Goal: Ask a question

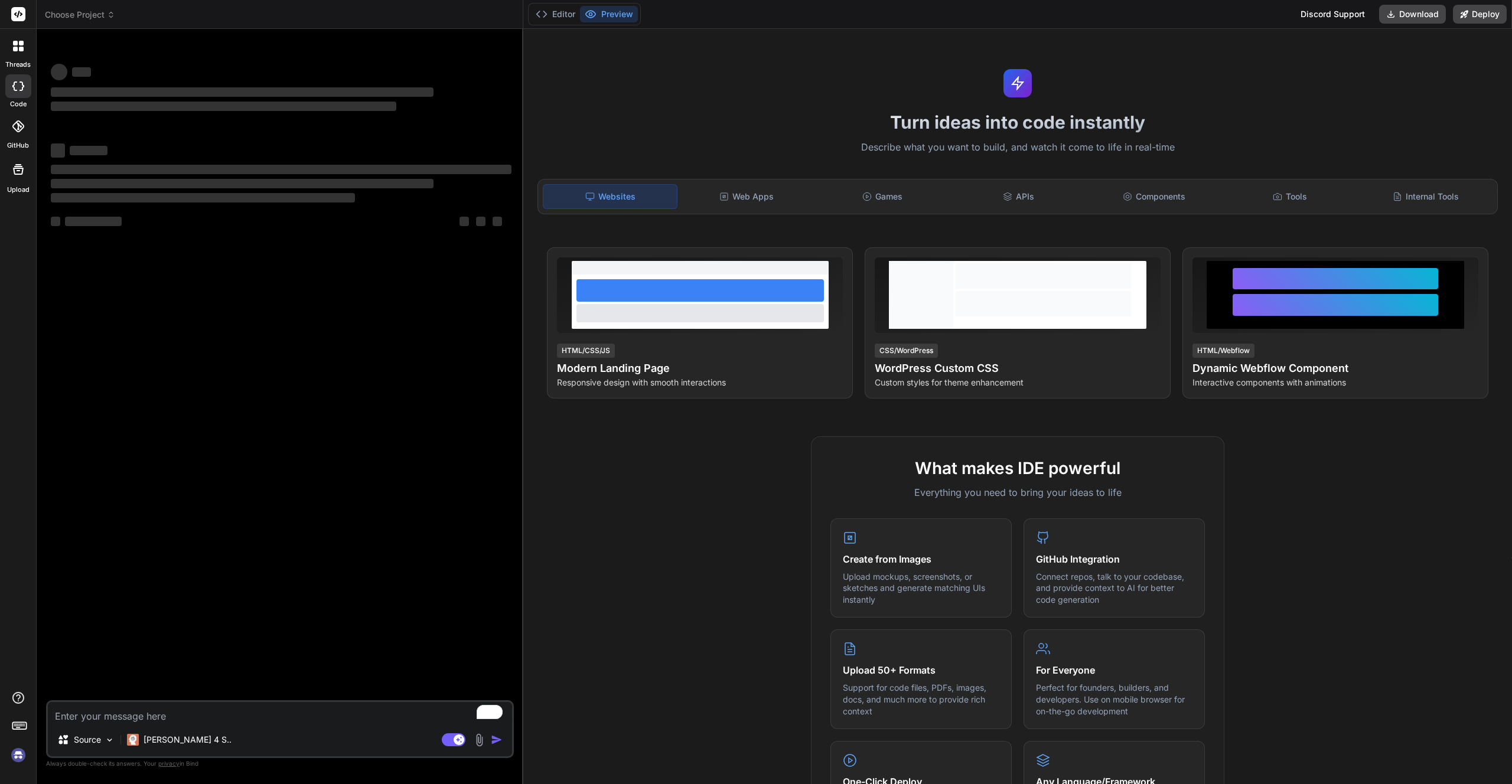
type textarea "x"
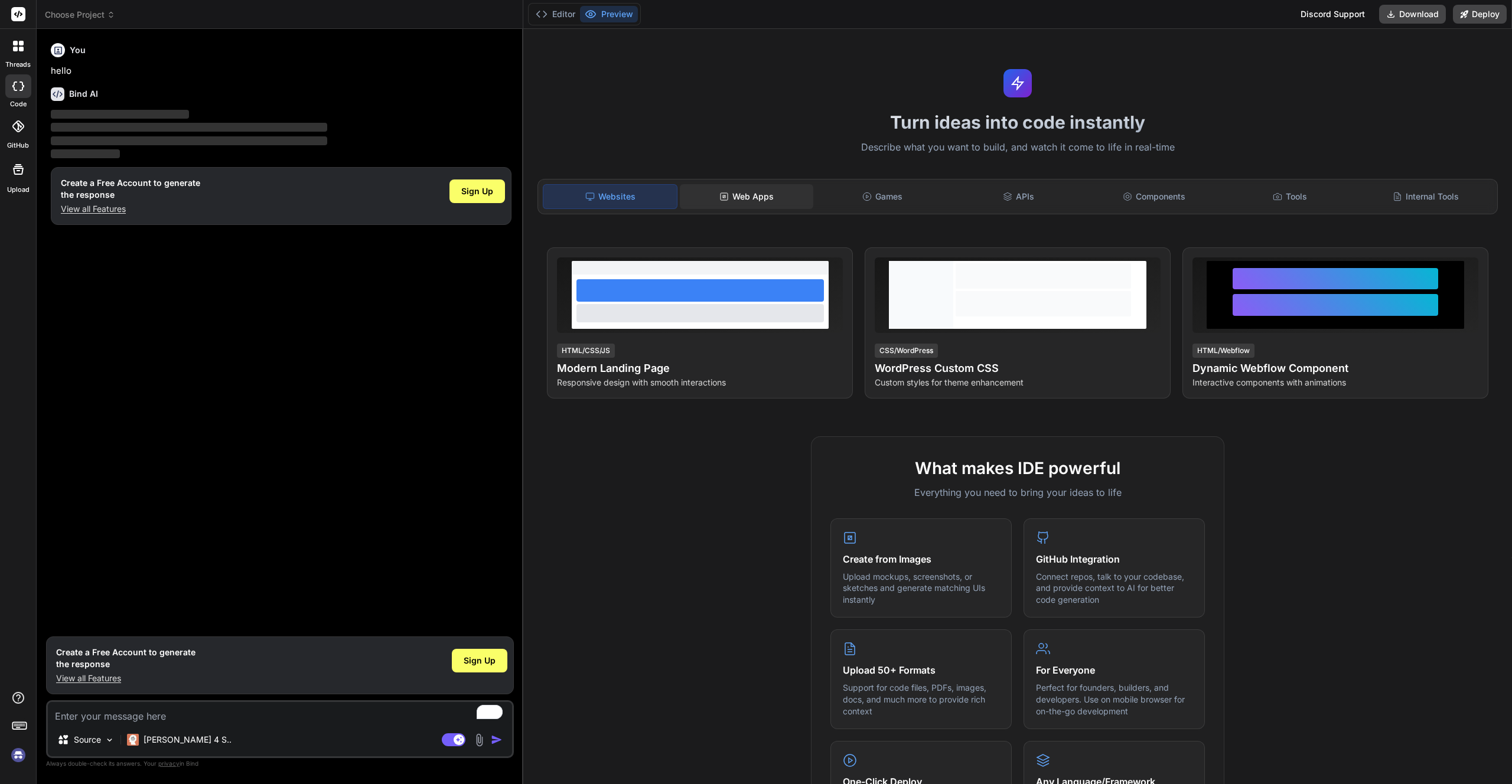
click at [756, 196] on div "Web Apps" at bounding box center [747, 196] width 134 height 25
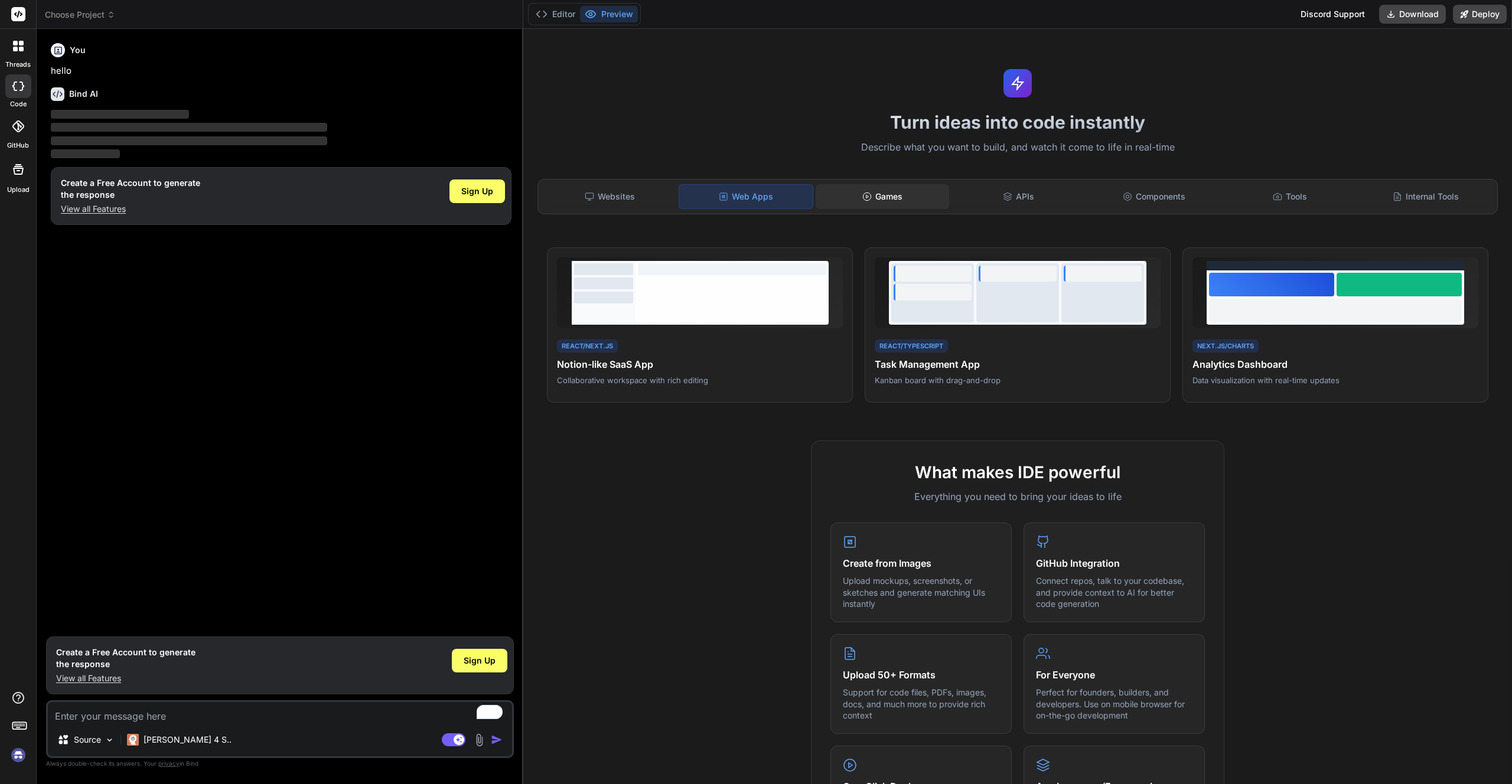
click at [885, 200] on div "Games" at bounding box center [883, 196] width 134 height 25
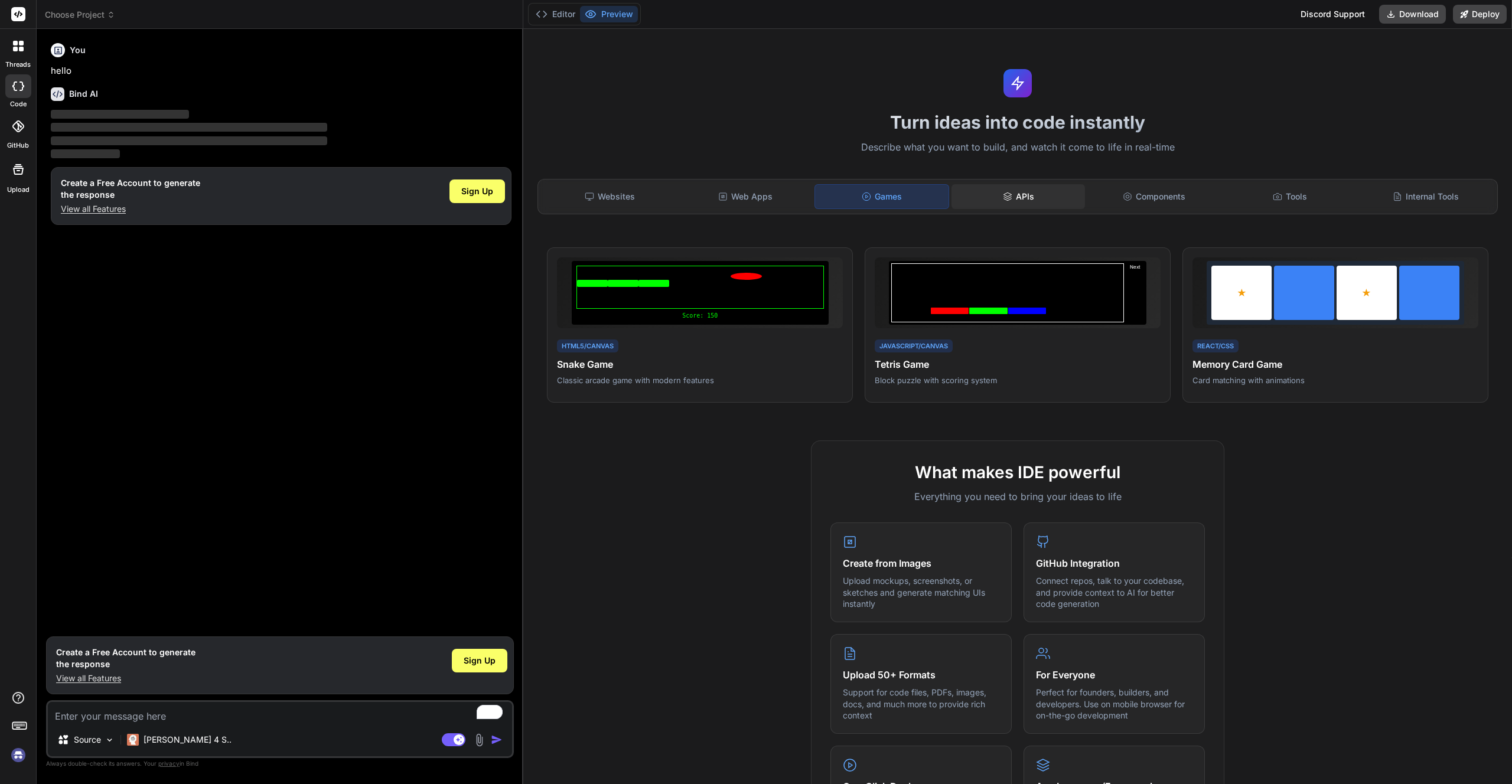
drag, startPoint x: 991, startPoint y: 198, endPoint x: 1011, endPoint y: 198, distance: 20.0
click at [992, 198] on div "APIs" at bounding box center [1018, 196] width 134 height 25
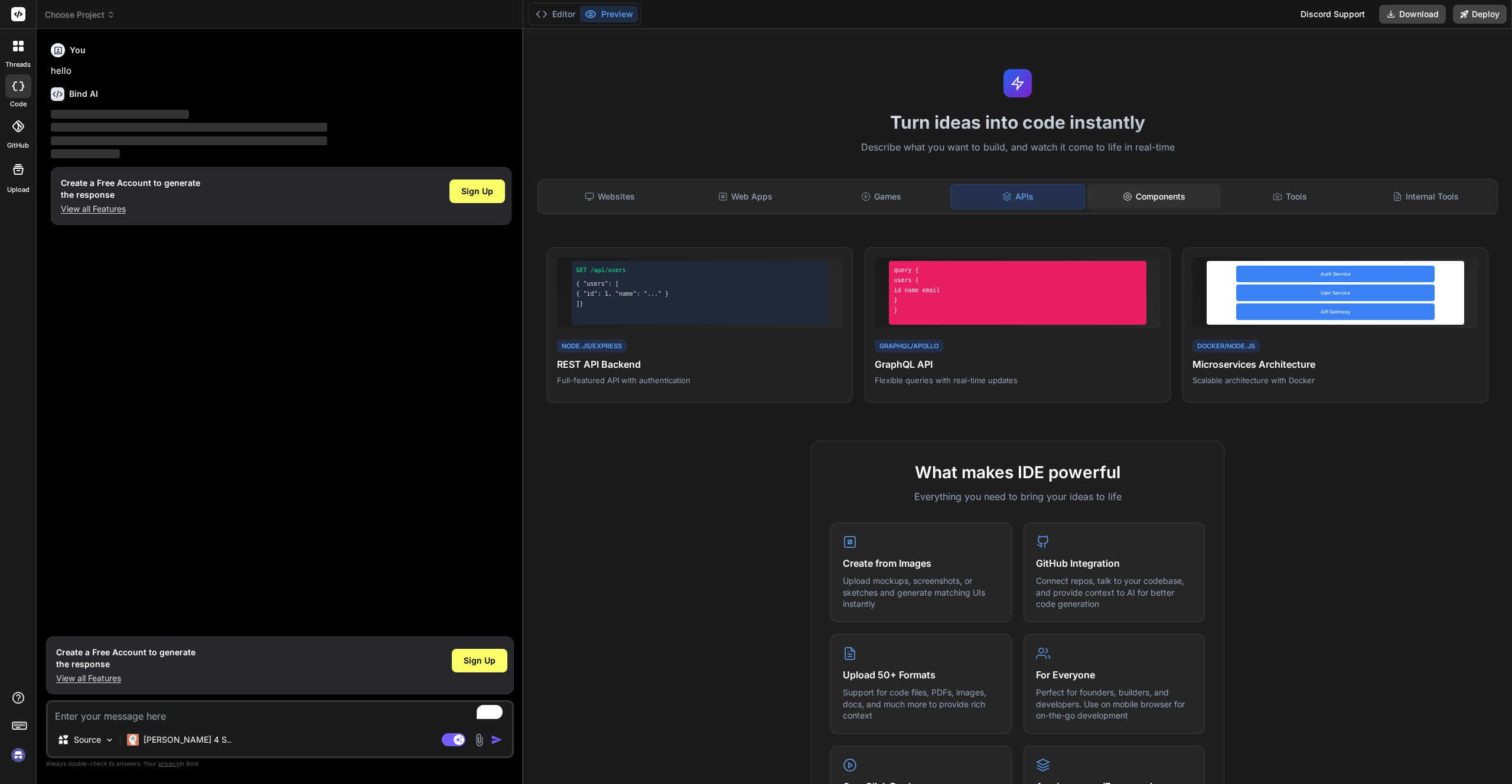
click at [1136, 200] on div "Components" at bounding box center [1154, 196] width 134 height 25
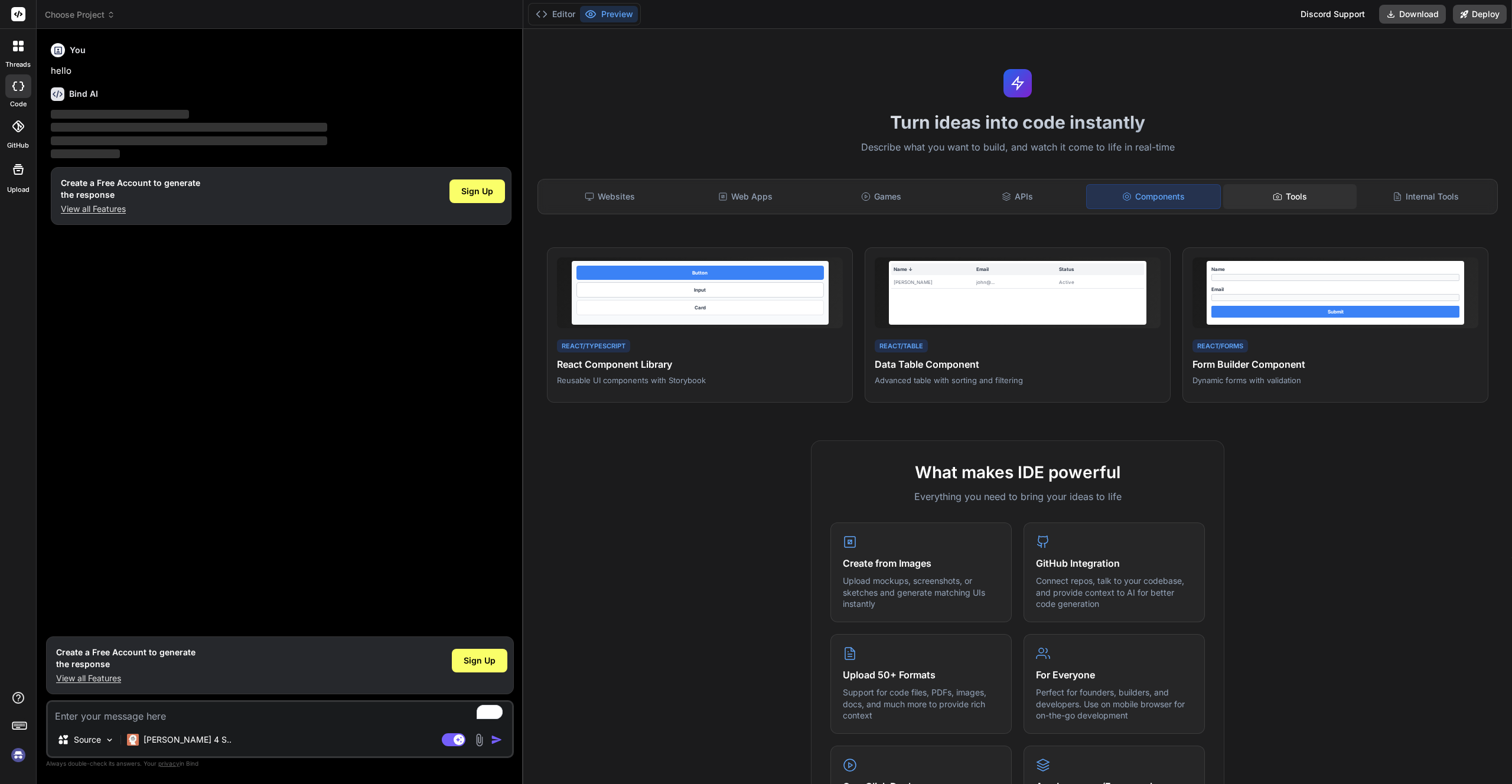
click at [1255, 206] on div "Tools" at bounding box center [1290, 196] width 134 height 25
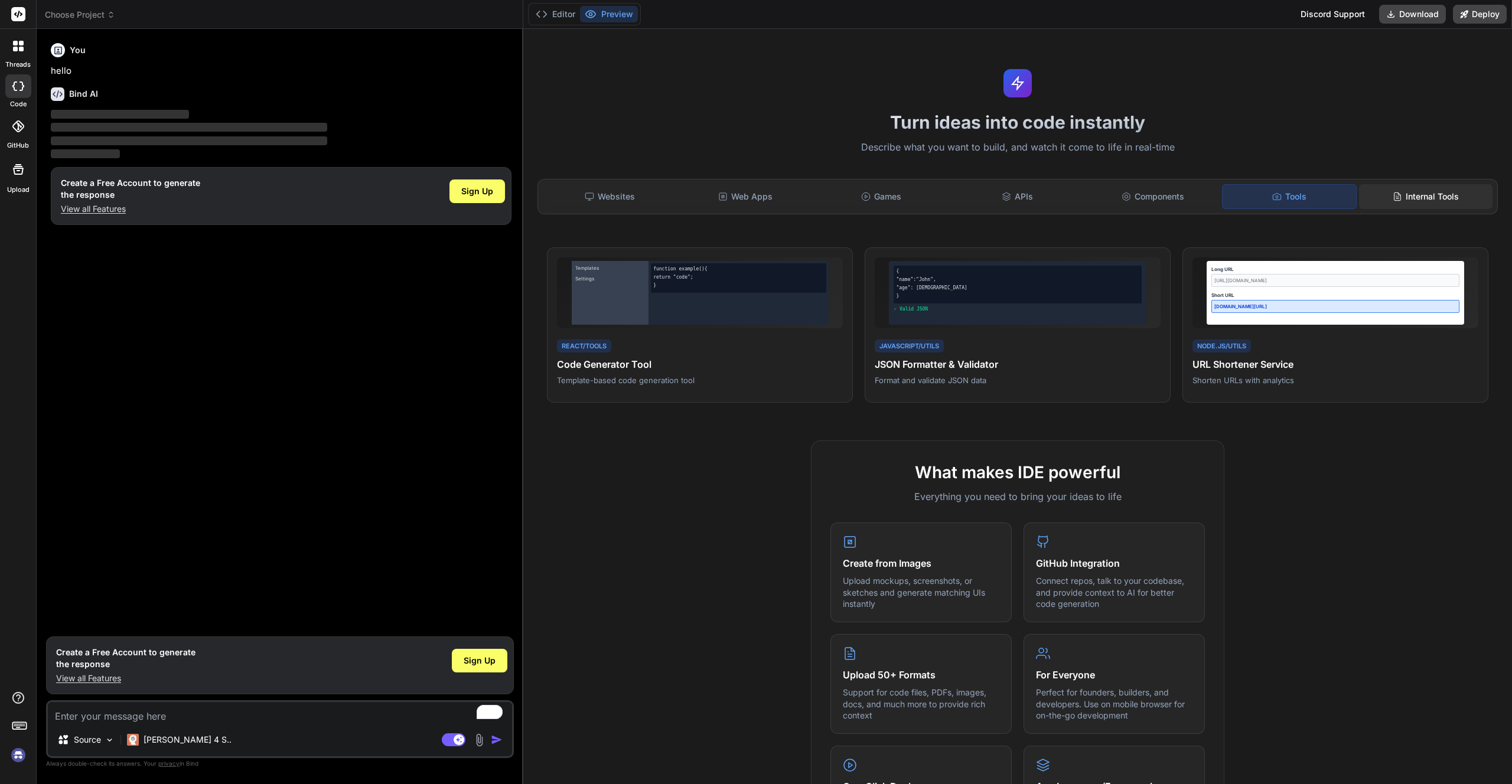
click at [1395, 200] on icon at bounding box center [1398, 196] width 7 height 7
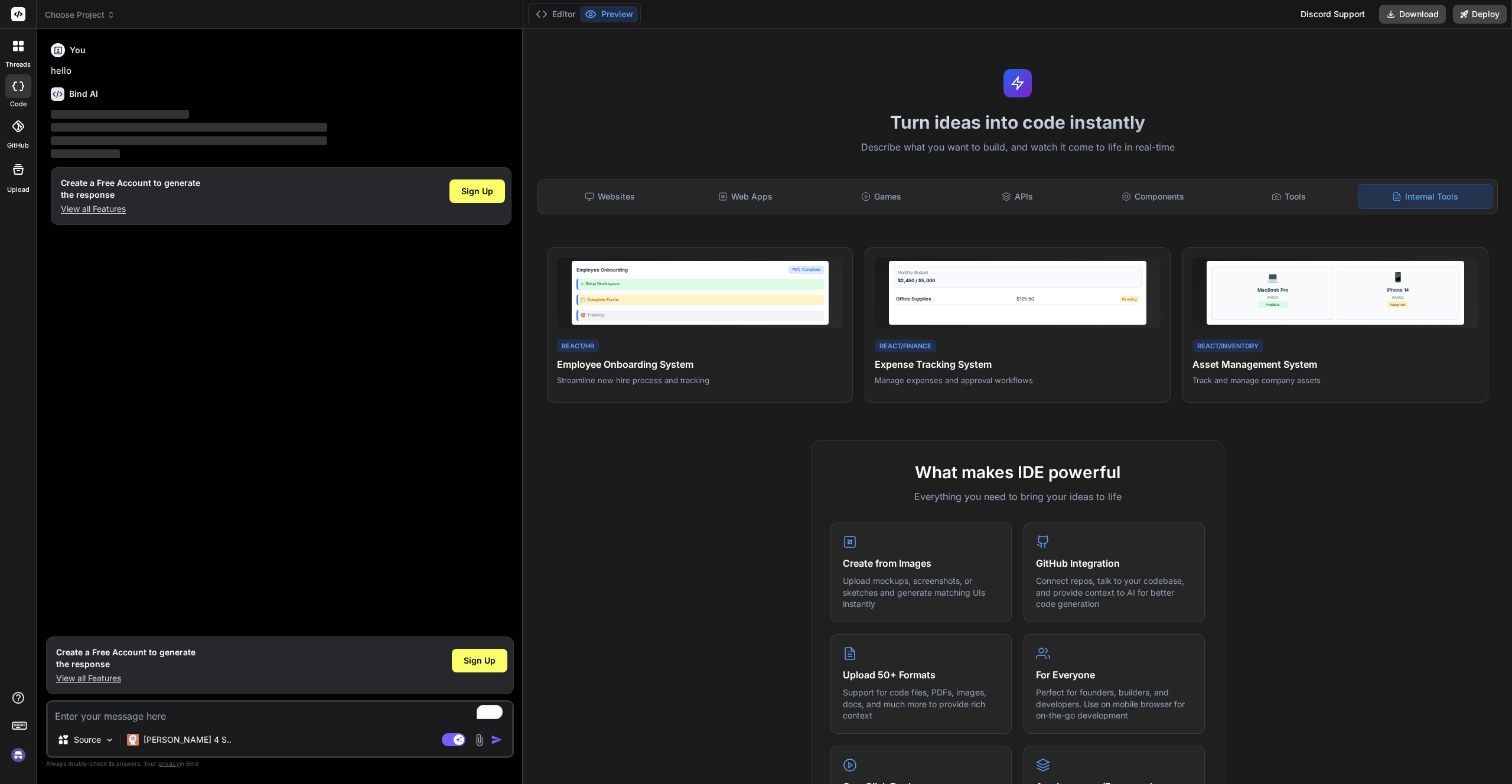
click at [751, 90] on div "Turn ideas into code instantly Describe what you want to build, and watch it co…" at bounding box center [1018, 406] width 989 height 755
